Goal: Find specific page/section: Find specific page/section

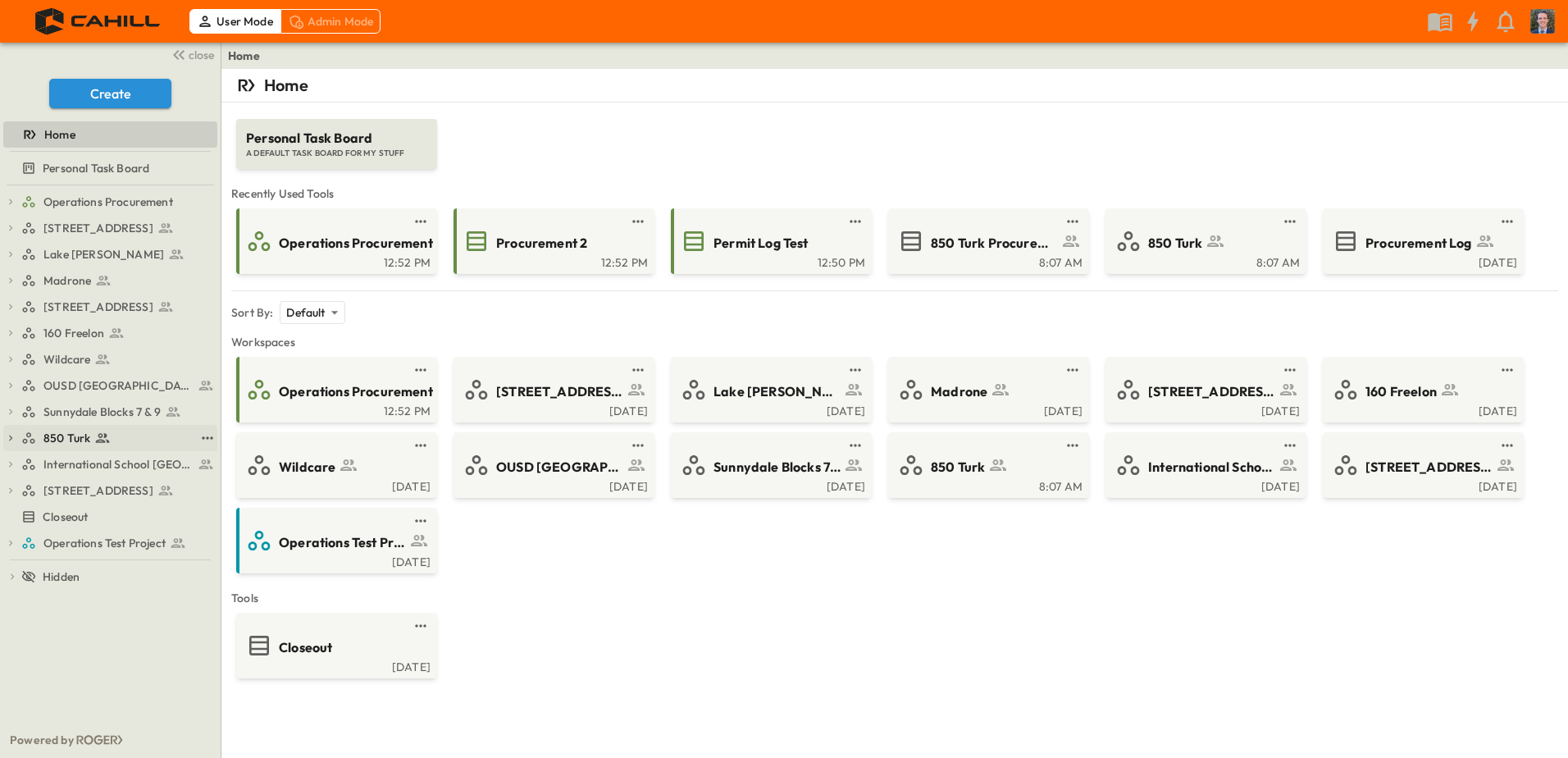
click at [56, 437] on span "850 Turk" at bounding box center [66, 437] width 47 height 16
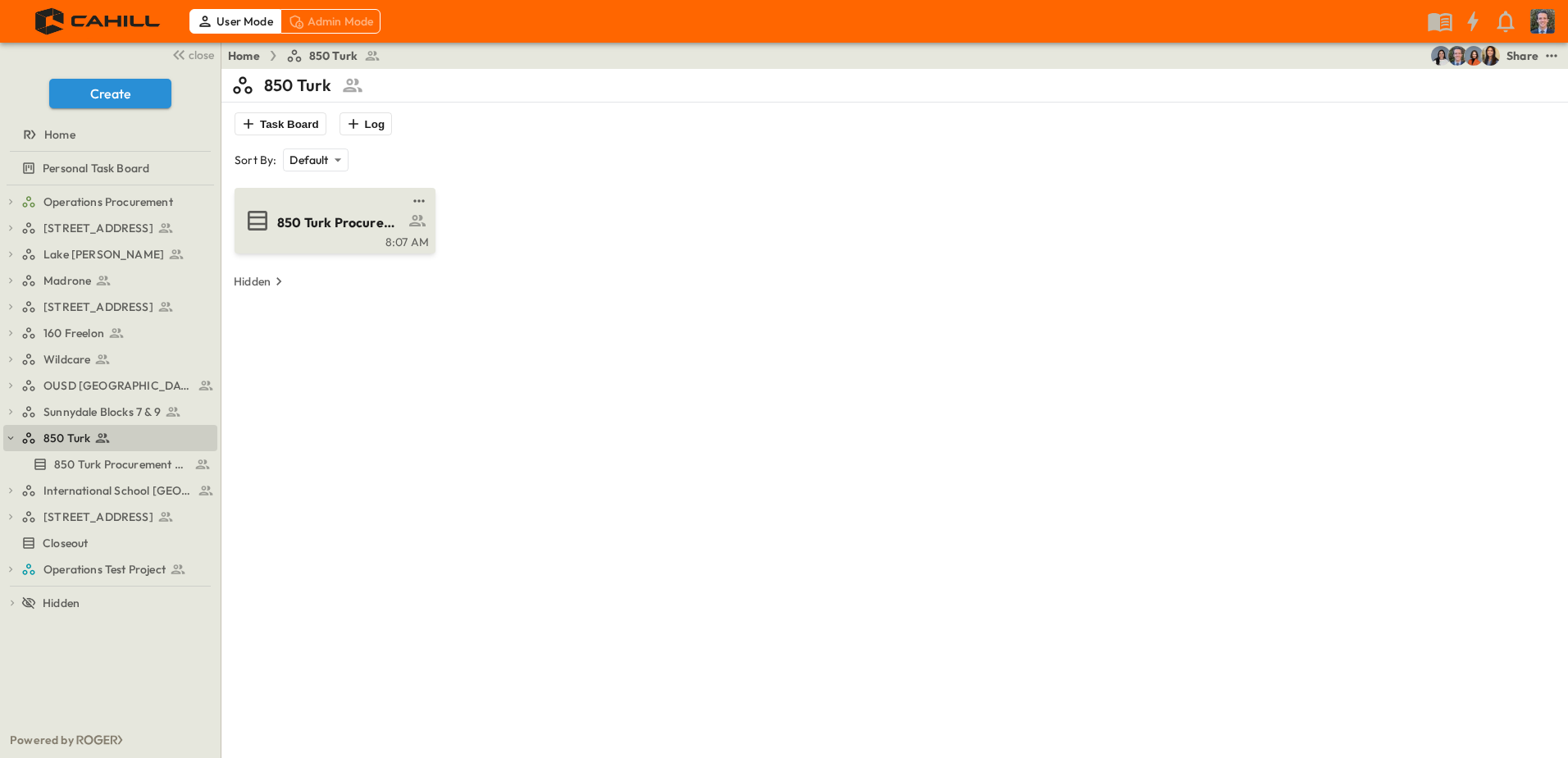
click at [312, 228] on span "850 Turk Procurement Log" at bounding box center [340, 223] width 127 height 19
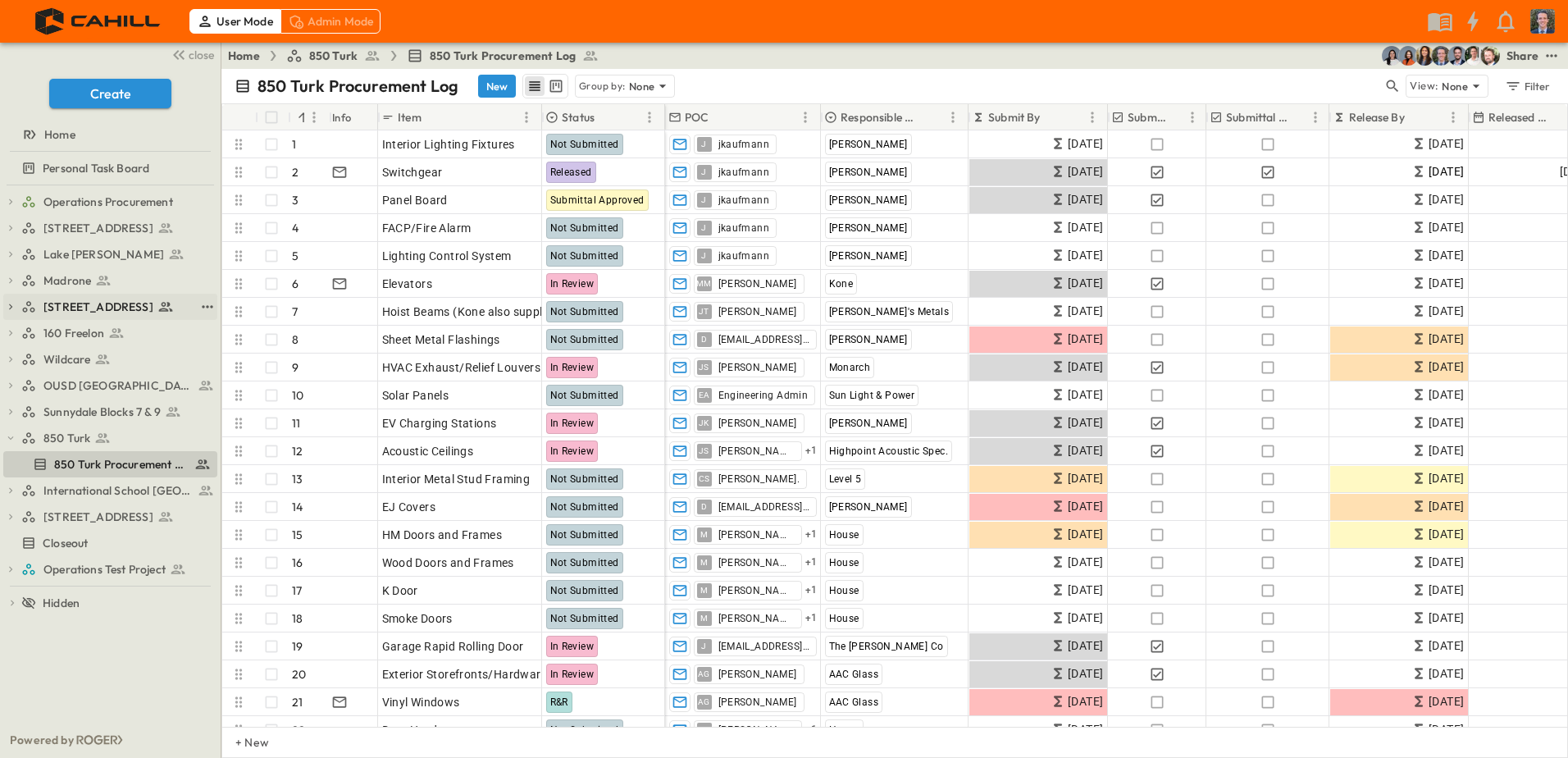
click at [10, 305] on icon "button" at bounding box center [11, 307] width 3 height 6
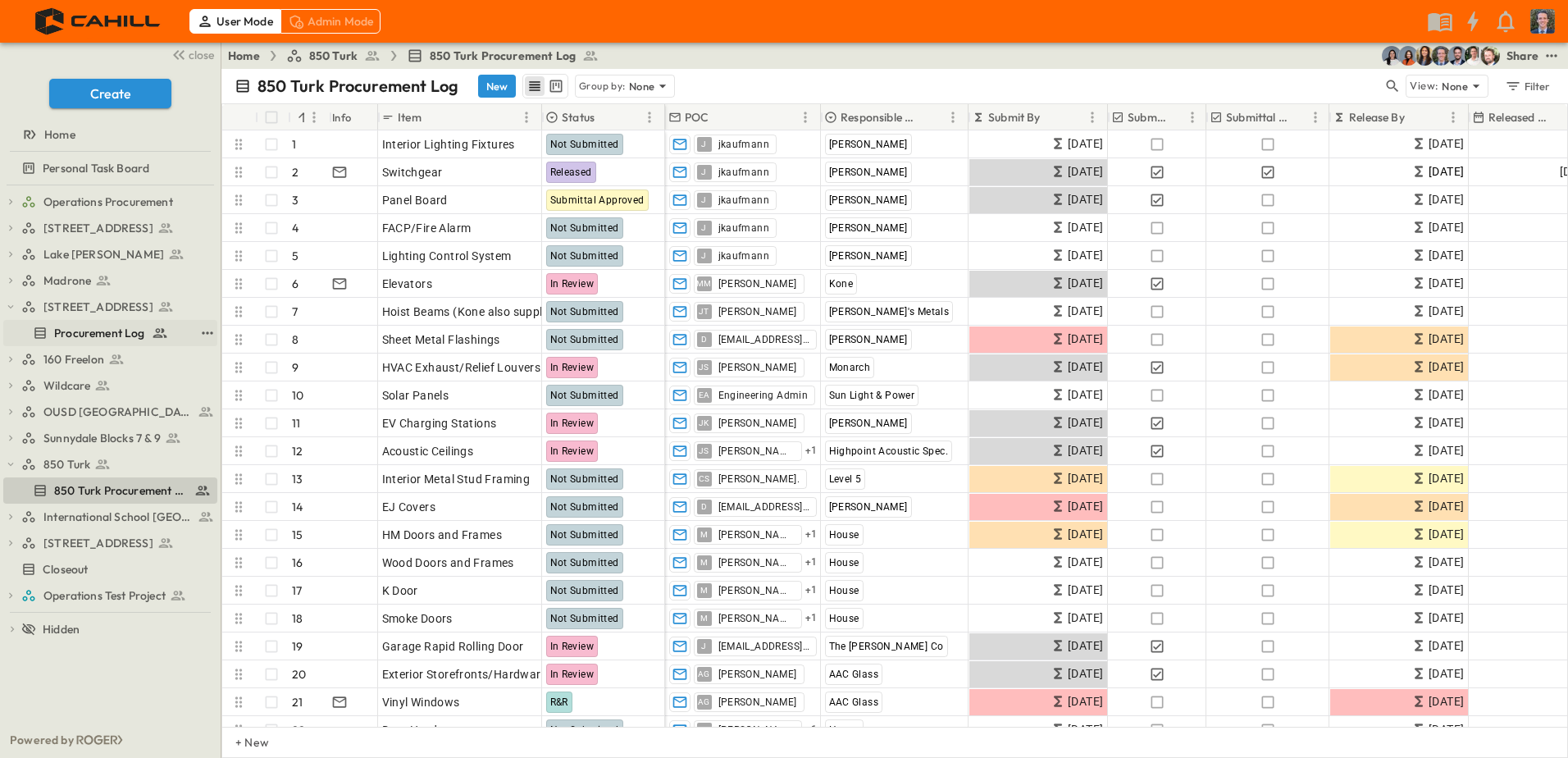
click at [95, 332] on span "Procurement Log" at bounding box center [99, 333] width 91 height 16
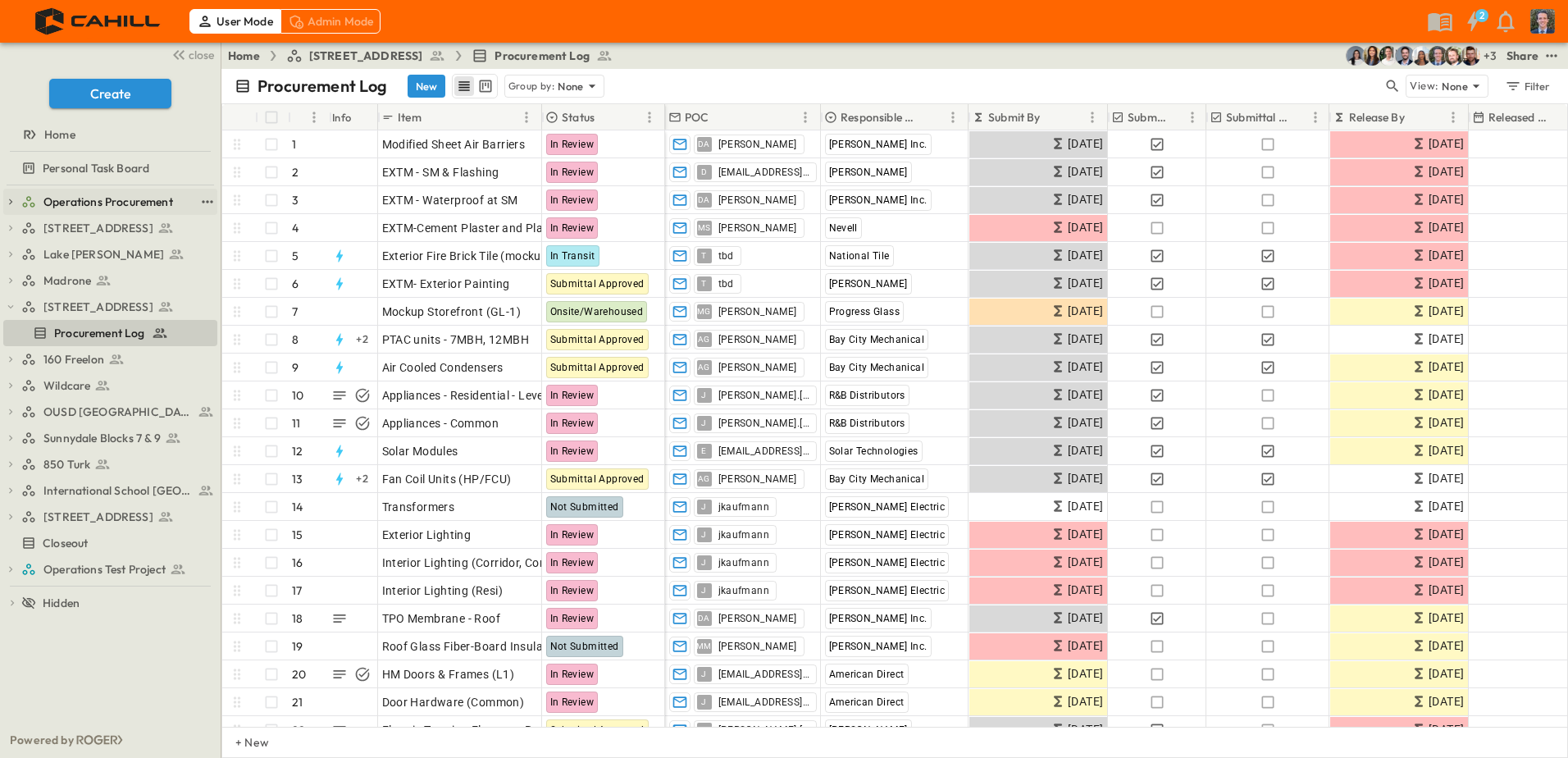
click at [121, 202] on span "Operations Procurement" at bounding box center [108, 202] width 129 height 16
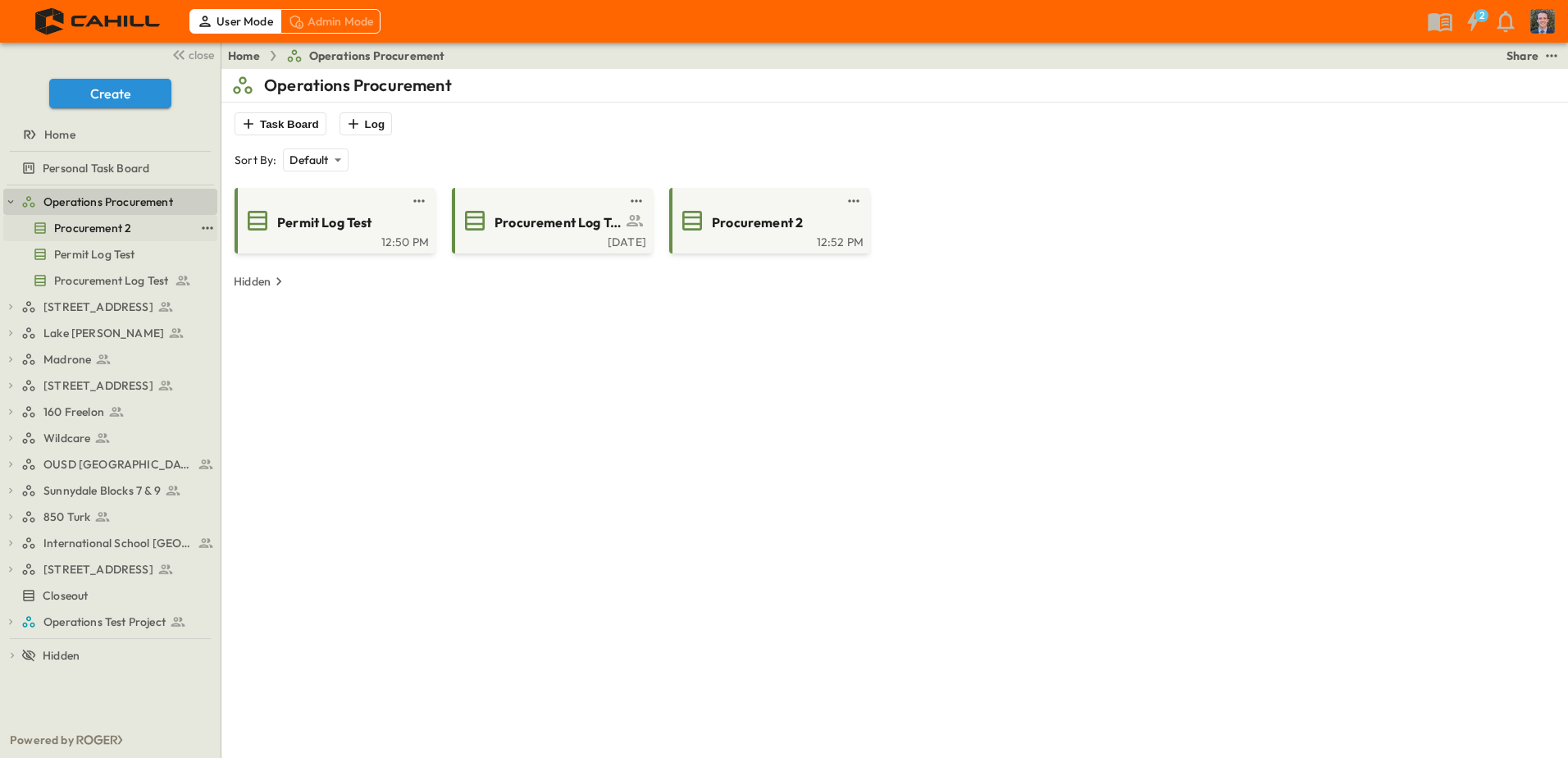
click at [105, 231] on span "Procurement 2" at bounding box center [93, 227] width 77 height 16
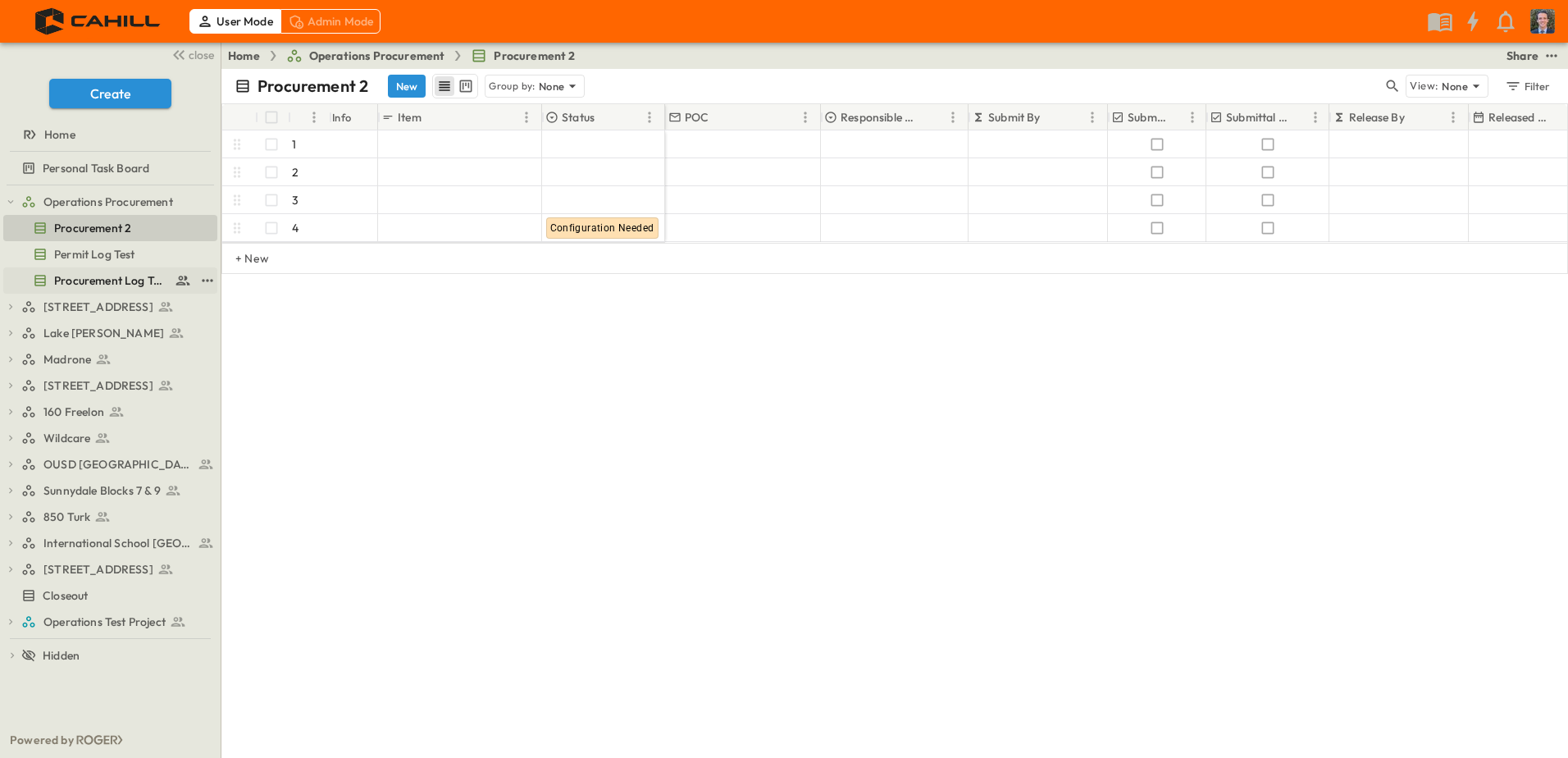
click at [97, 278] on span "Procurement Log Test" at bounding box center [111, 280] width 114 height 16
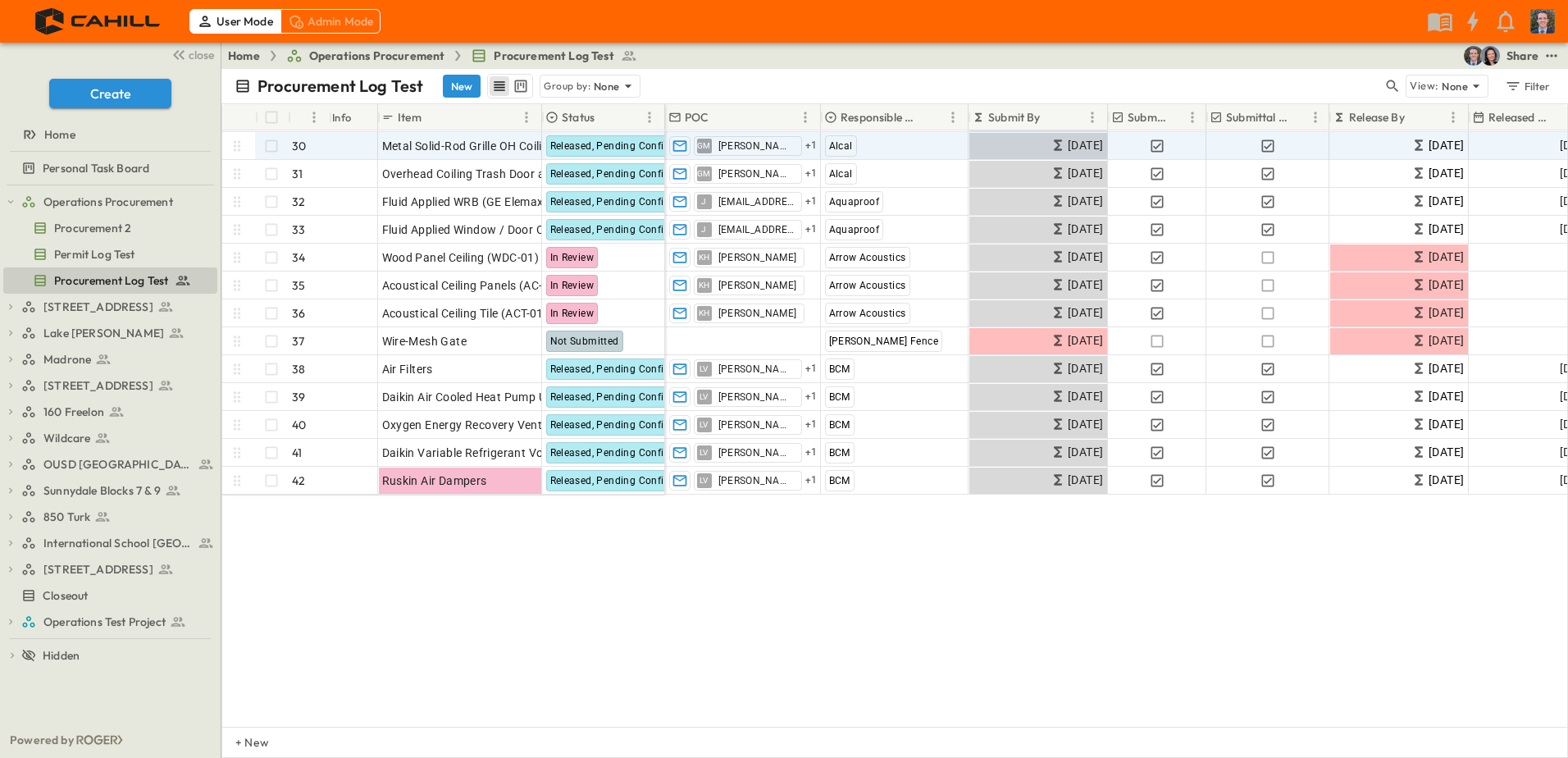
scroll to position [493, 0]
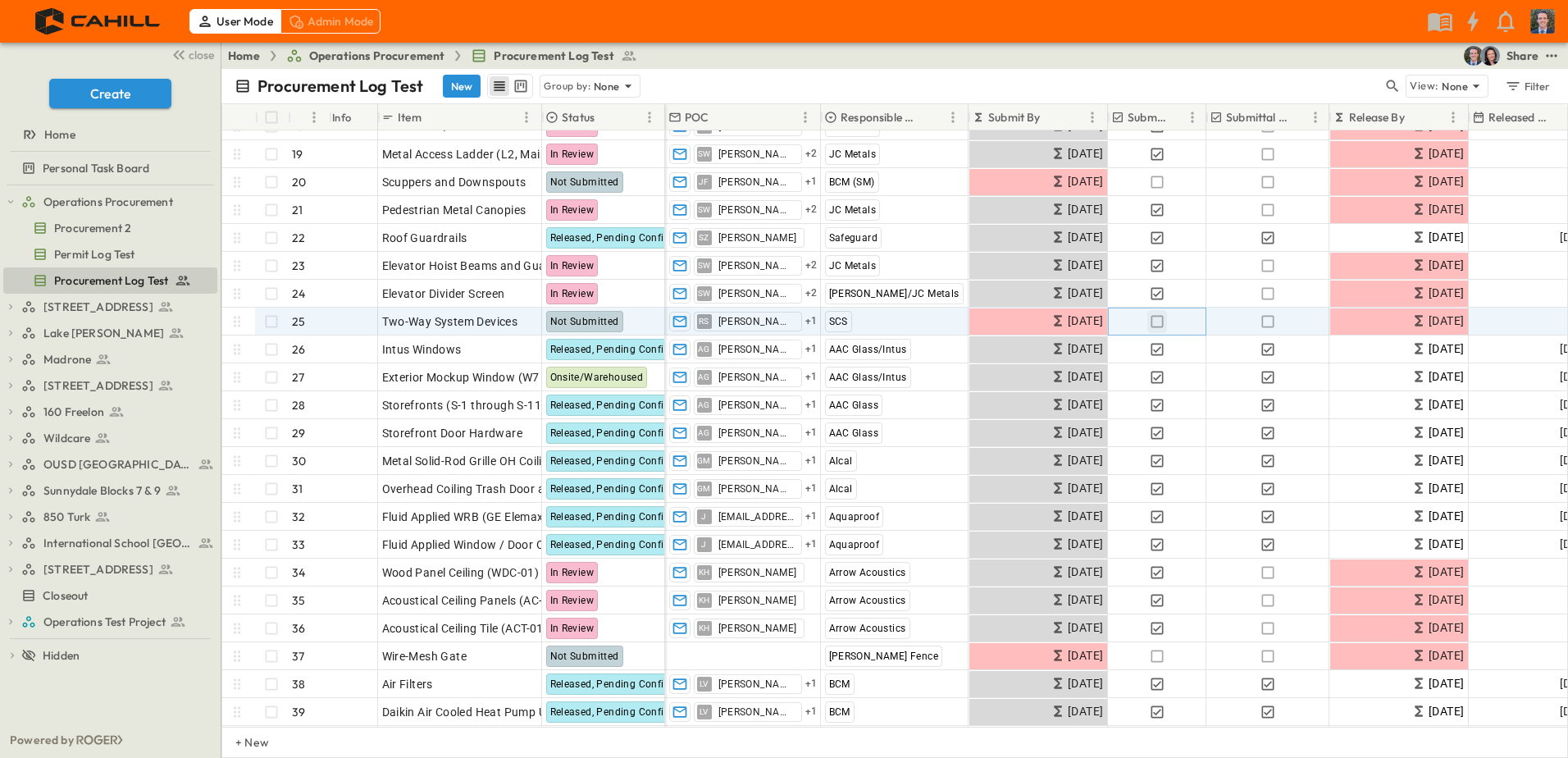
click at [1156, 322] on icon "button" at bounding box center [1156, 321] width 16 height 16
click at [1156, 322] on icon "button" at bounding box center [1156, 321] width 16 height 16
click at [1156, 324] on icon "button" at bounding box center [1156, 321] width 16 height 16
click at [1263, 317] on icon "button" at bounding box center [1267, 321] width 16 height 16
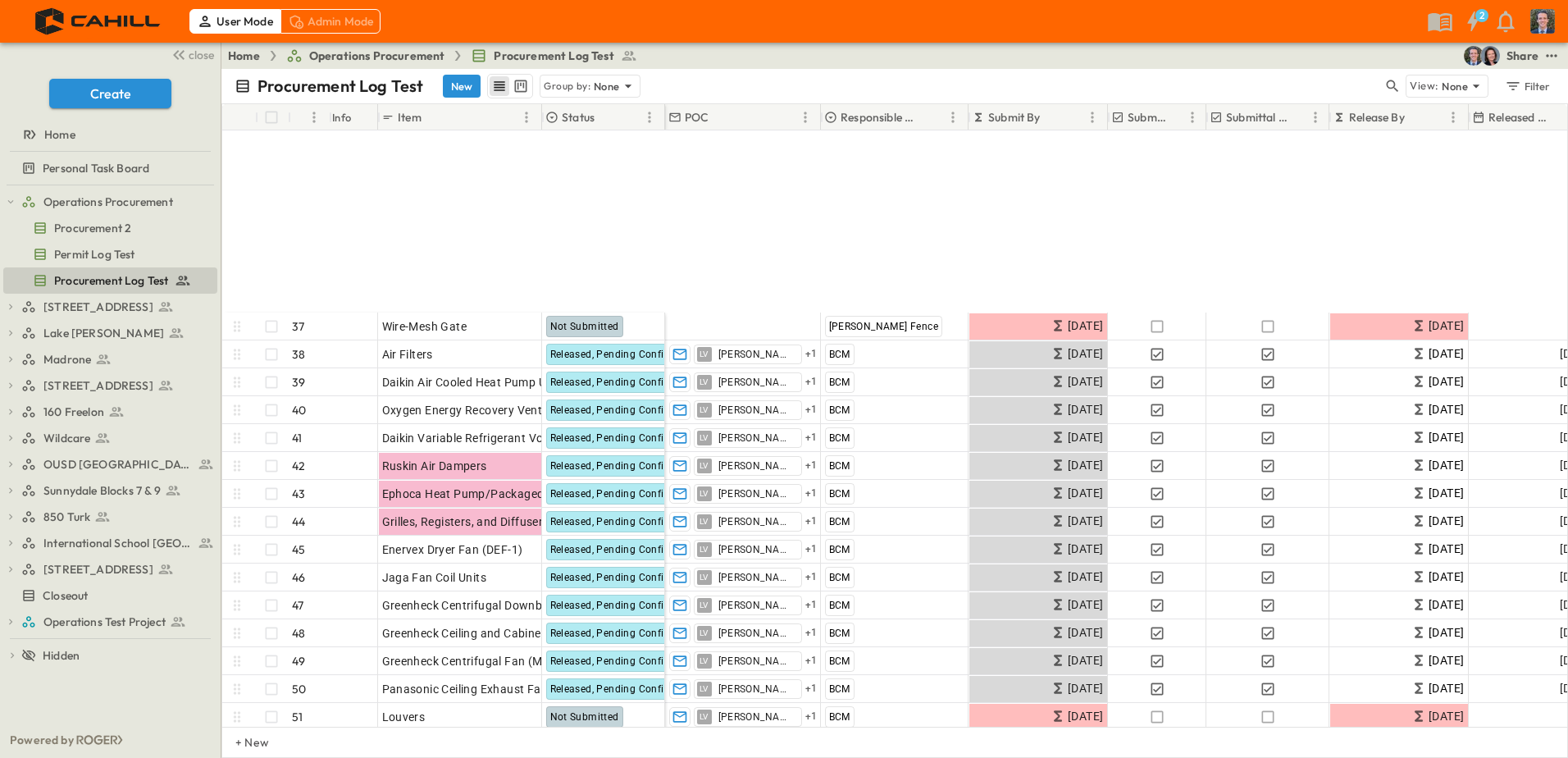
scroll to position [1067, 0]
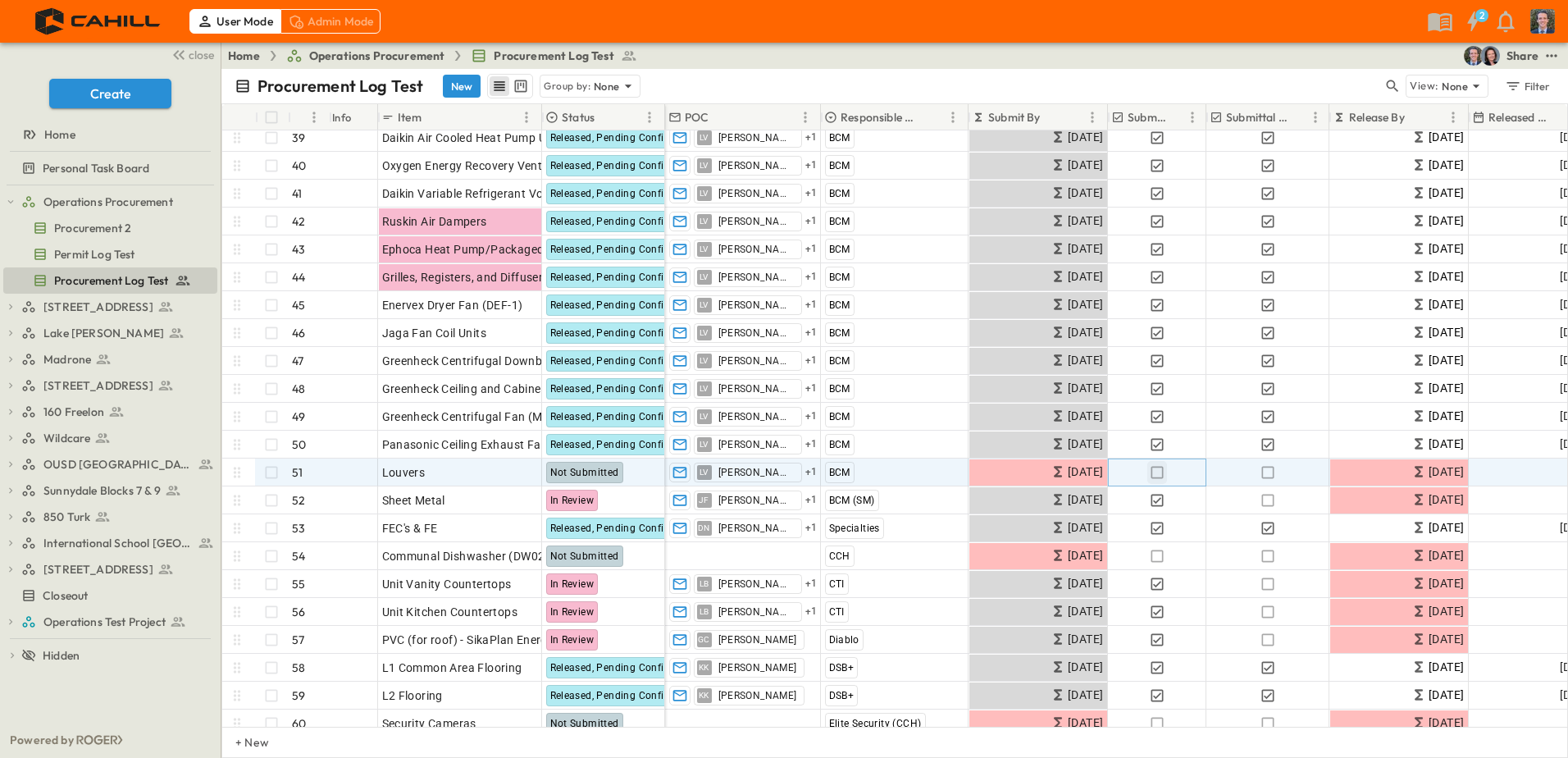
click at [1162, 470] on icon "button" at bounding box center [1156, 472] width 12 height 12
click at [1266, 470] on icon "button" at bounding box center [1267, 472] width 16 height 16
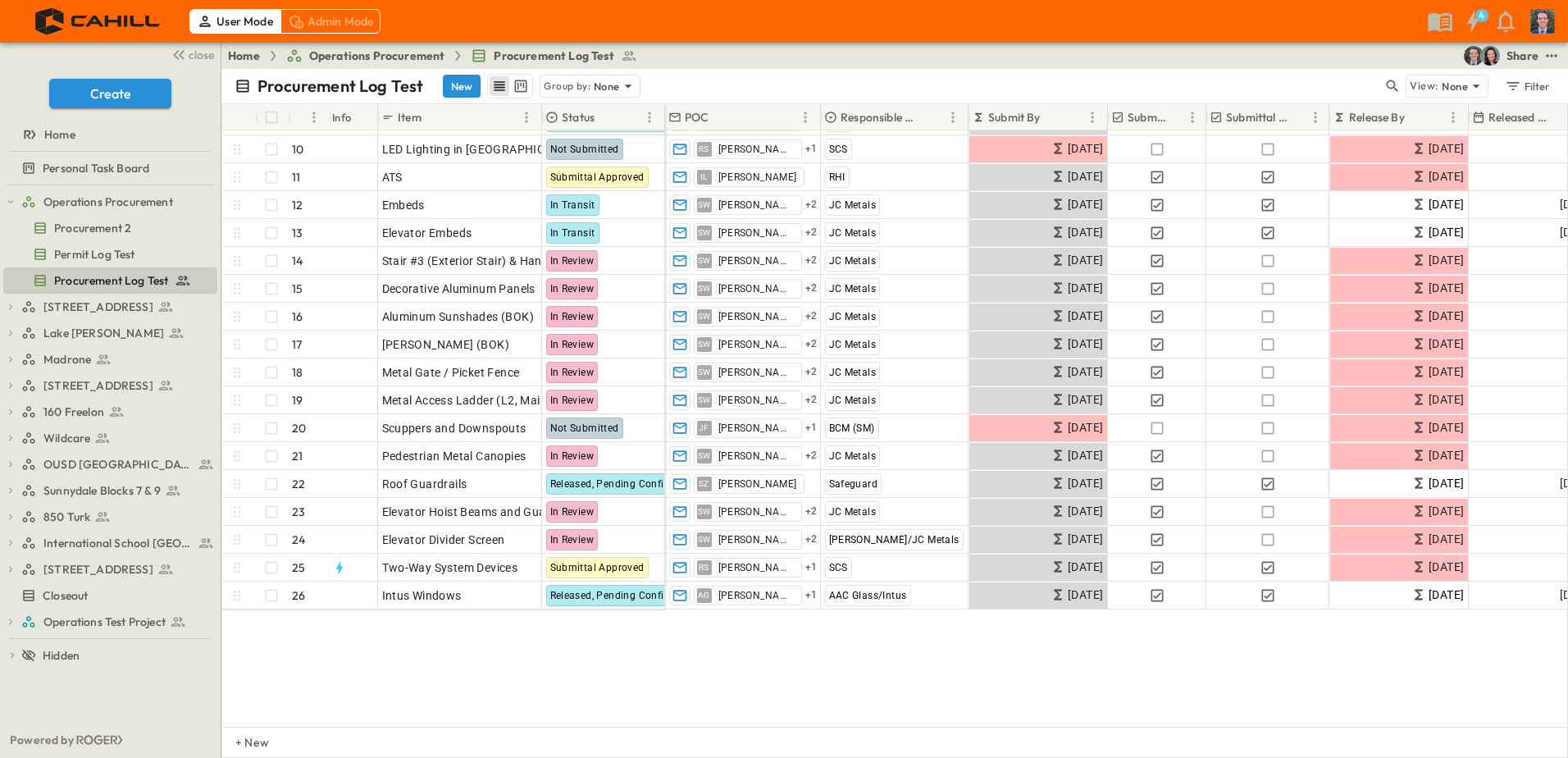
scroll to position [0, 0]
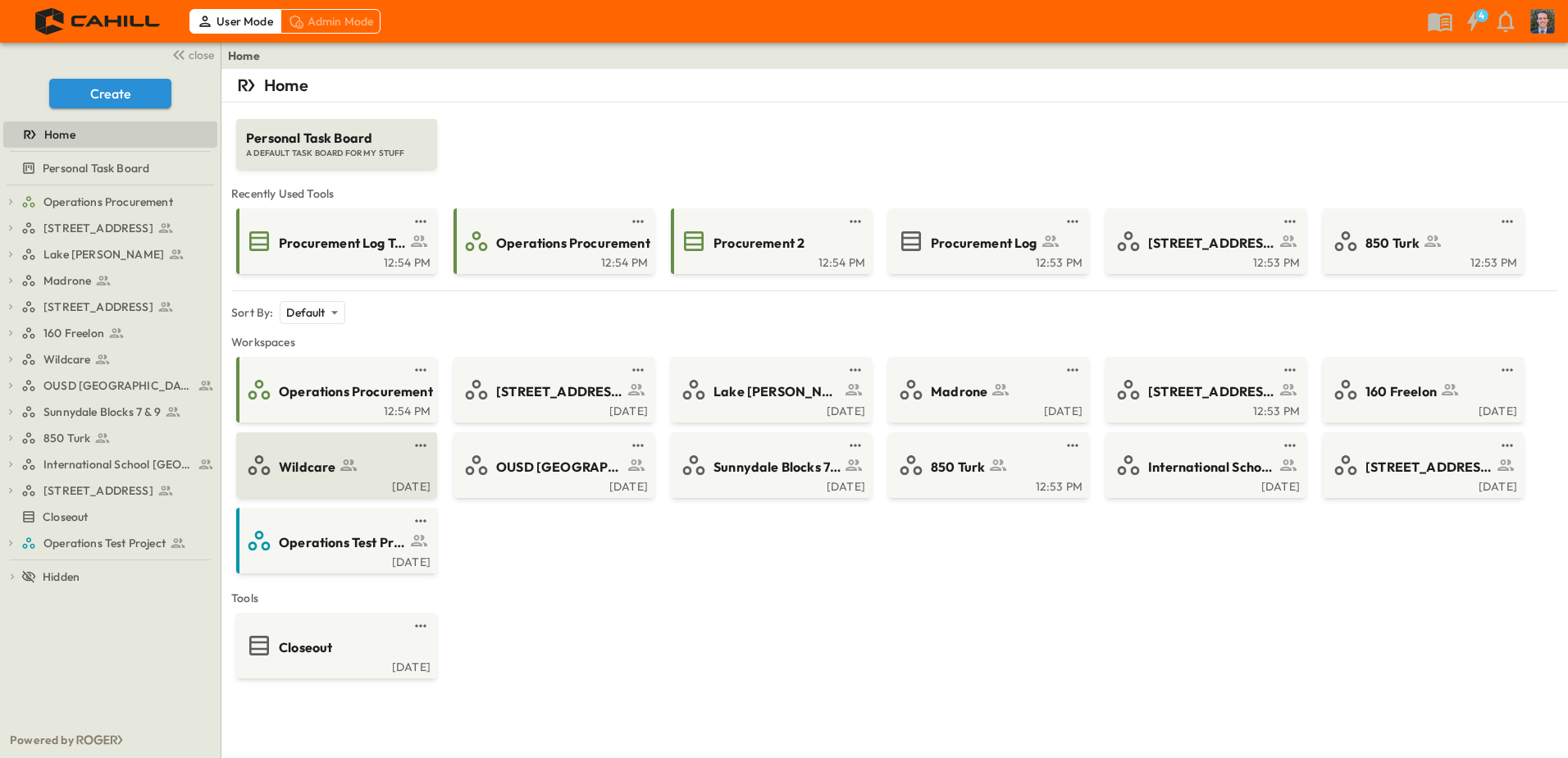
click at [301, 455] on div "Wildcare" at bounding box center [351, 465] width 145 height 22
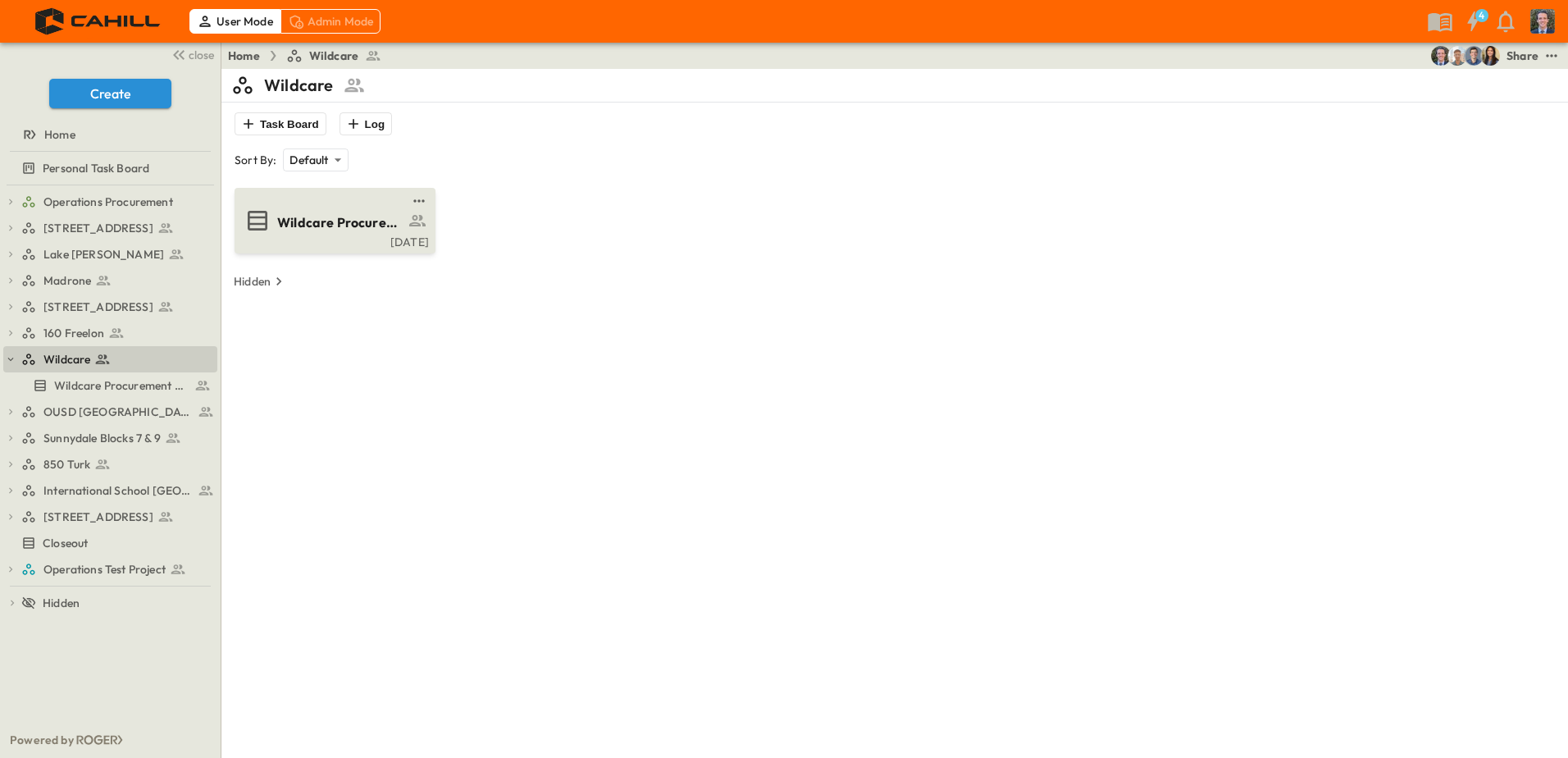
click at [331, 215] on span "Wildcare Procurement Log" at bounding box center [340, 223] width 127 height 19
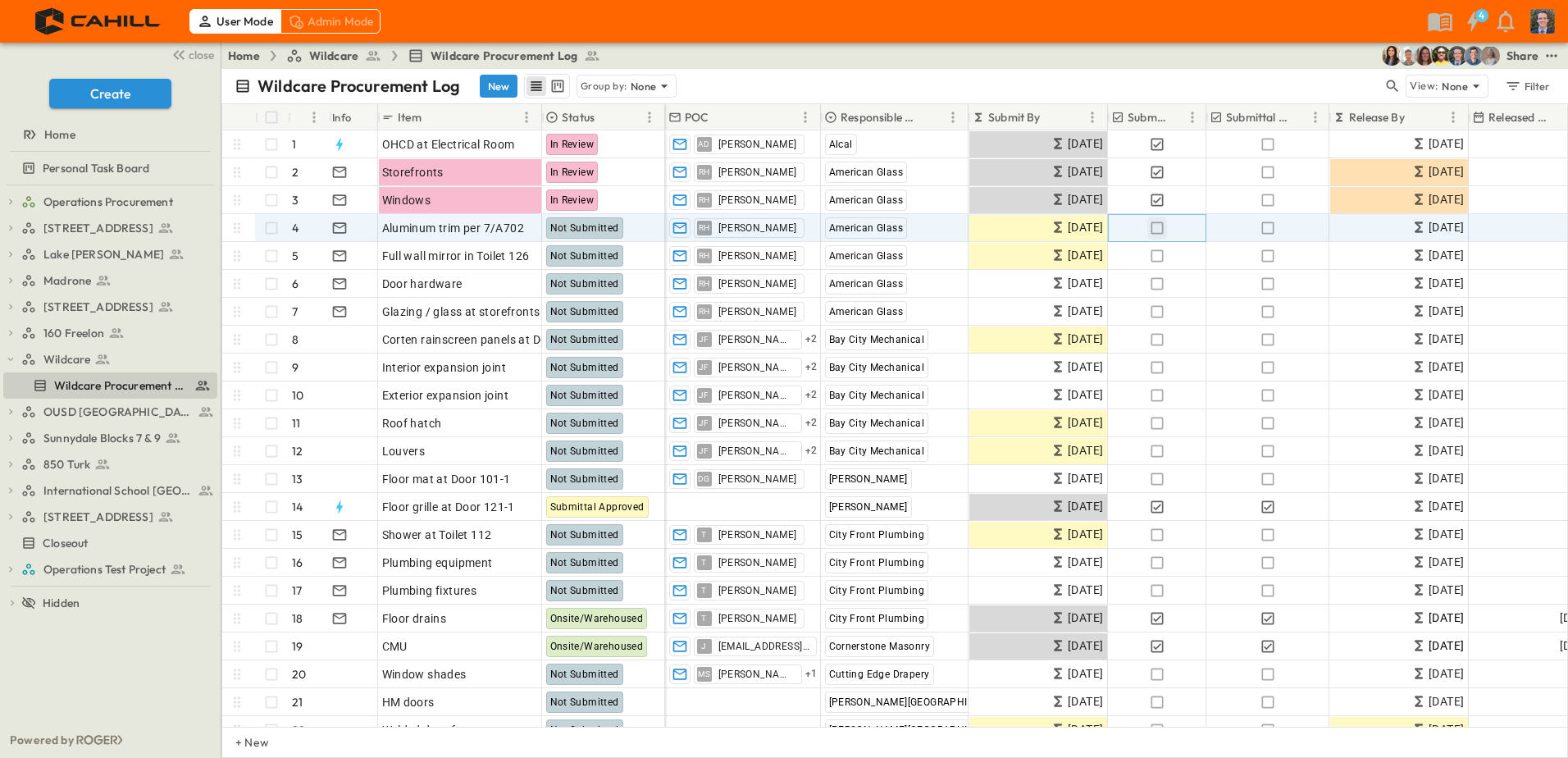
drag, startPoint x: 1160, startPoint y: 225, endPoint x: 1159, endPoint y: 242, distance: 17.0
click at [1160, 225] on icon "button" at bounding box center [1156, 227] width 16 height 16
click at [1156, 228] on icon "button" at bounding box center [1156, 227] width 16 height 16
